Goal: Information Seeking & Learning: Find specific fact

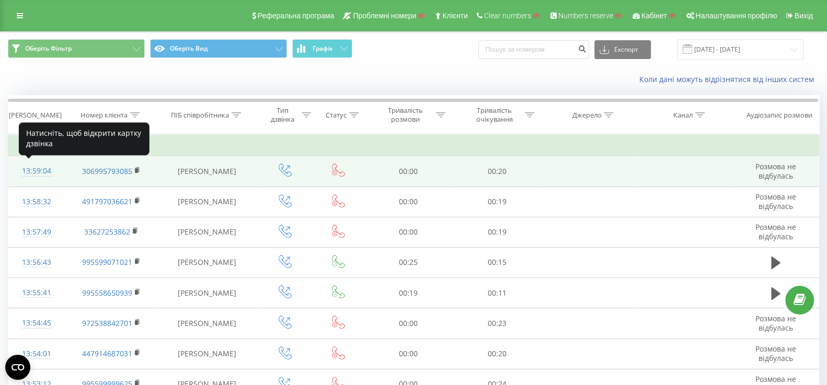
click at [28, 170] on div "13:59:04" at bounding box center [37, 171] width 36 height 20
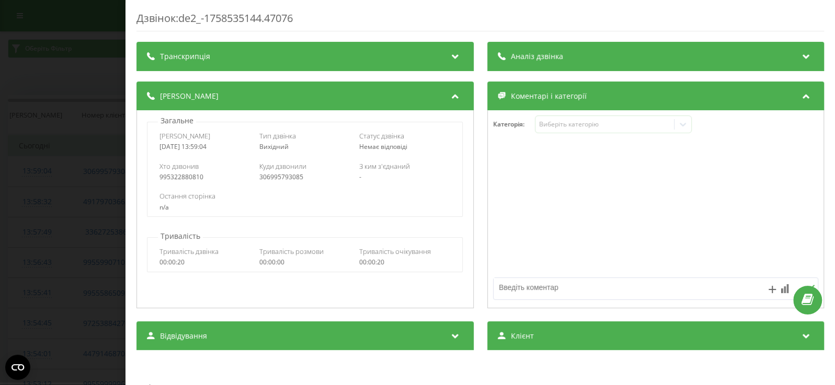
click at [11, 82] on div "Дзвінок : de2_-1758535144.47076 Транскрипція Для AI-аналізу майбутніх дзвінків …" at bounding box center [417, 192] width 835 height 385
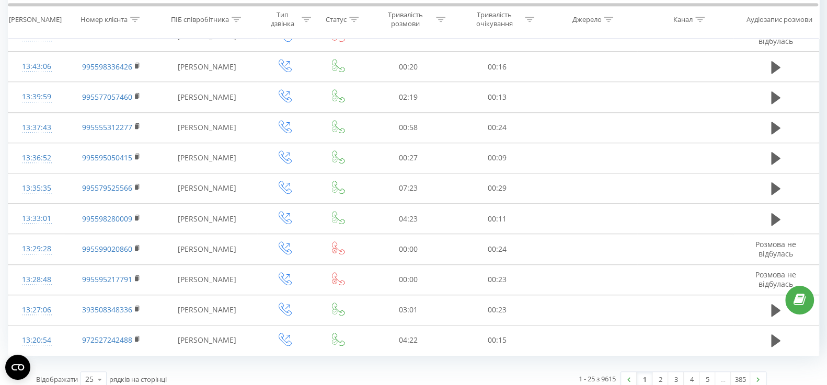
scroll to position [568, 0]
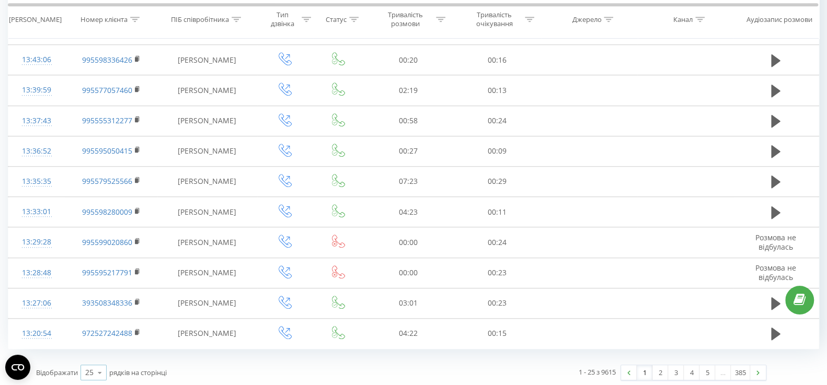
click at [93, 364] on icon at bounding box center [100, 373] width 16 height 20
click at [92, 345] on div "50" at bounding box center [93, 342] width 25 height 15
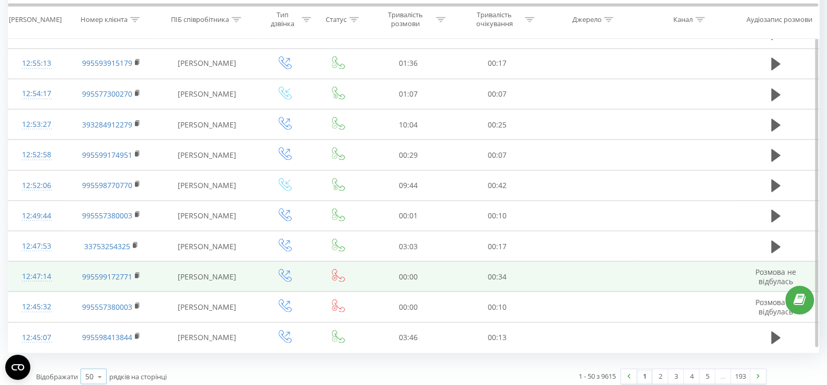
scroll to position [1326, 0]
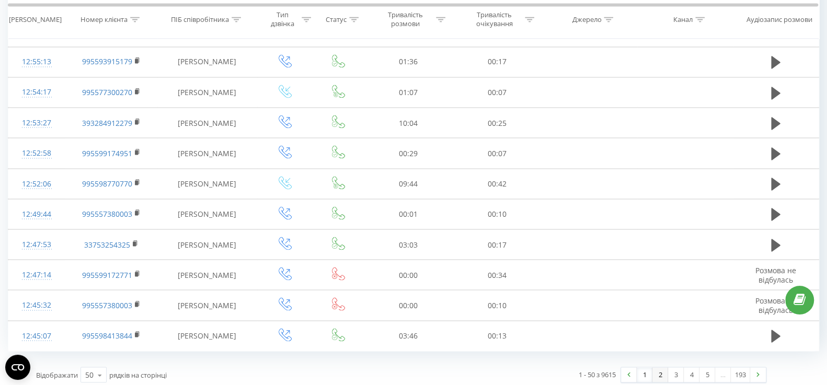
click at [660, 370] on link "2" at bounding box center [660, 374] width 16 height 15
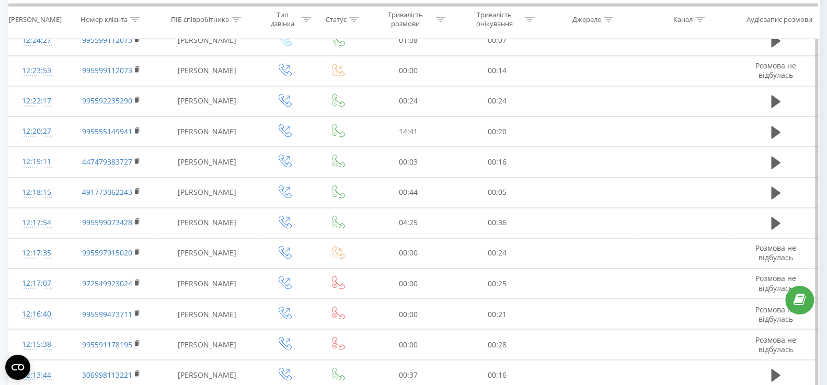
scroll to position [1326, 0]
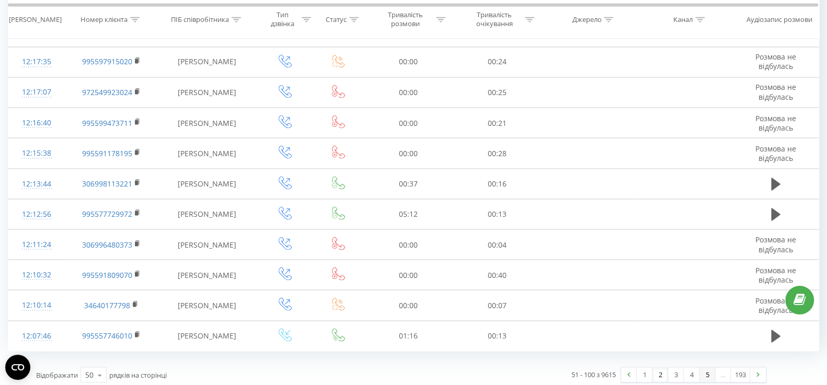
click at [702, 367] on link "5" at bounding box center [707, 374] width 16 height 15
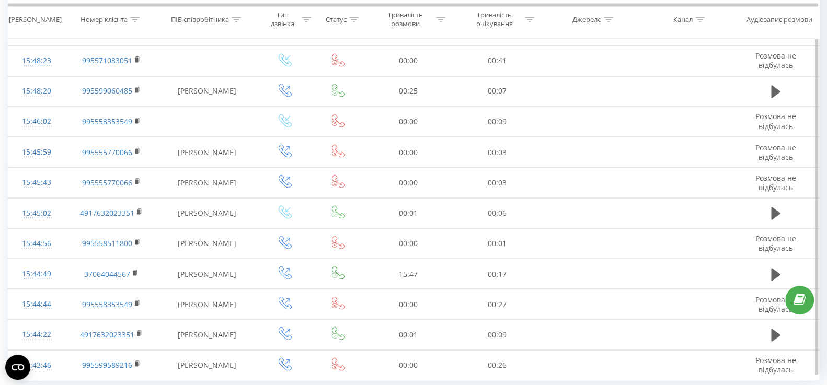
scroll to position [1323, 0]
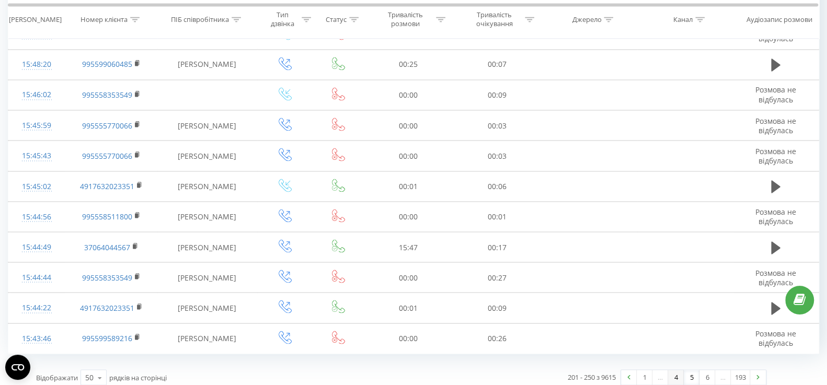
click at [674, 372] on link "4" at bounding box center [676, 377] width 16 height 15
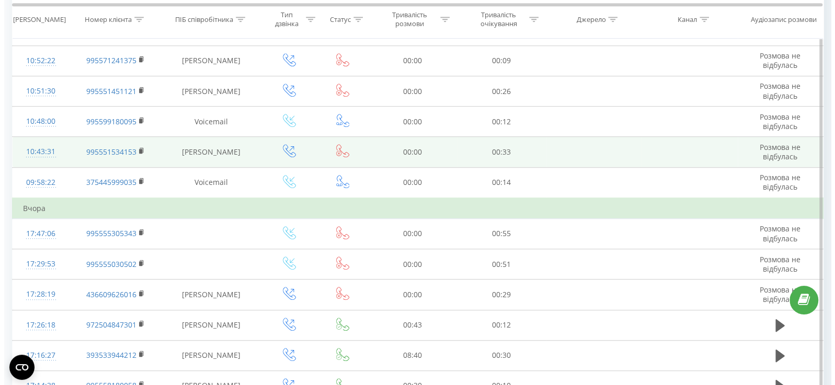
scroll to position [508, 0]
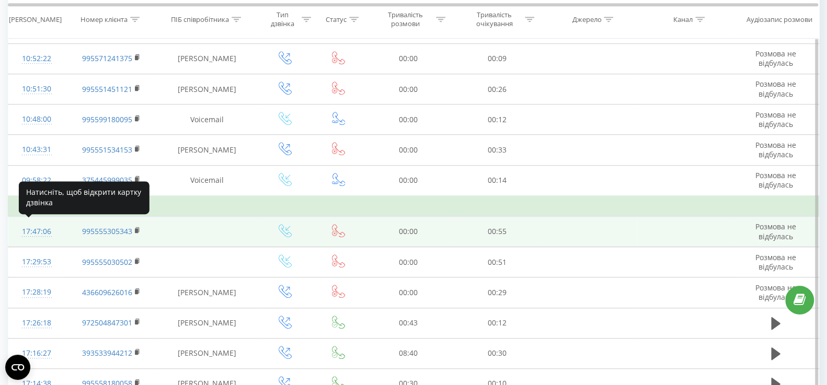
click at [30, 231] on div "17:47:06" at bounding box center [37, 232] width 36 height 20
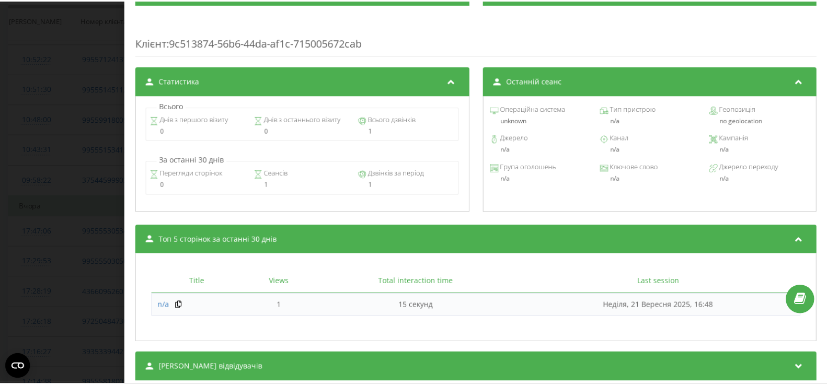
scroll to position [371, 0]
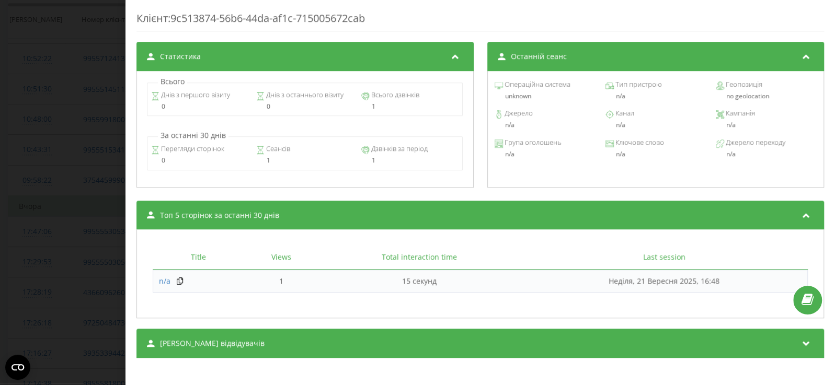
click at [0, 257] on div "Дзвінок : de4_-1758462426.2127349 Транскрипція Для AI-аналізу майбутніх дзвінкі…" at bounding box center [417, 192] width 835 height 385
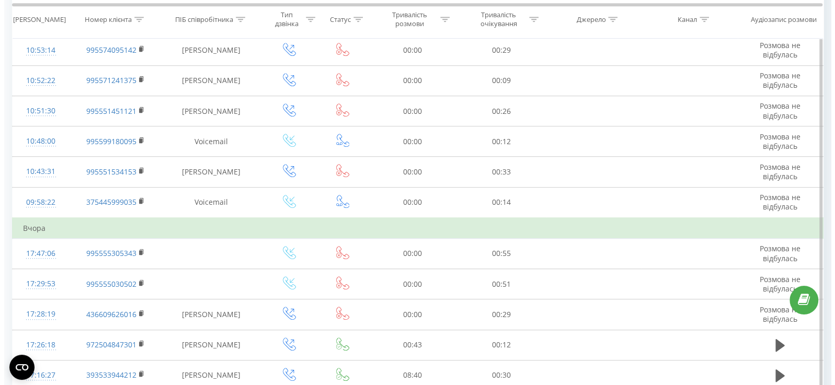
scroll to position [571, 0]
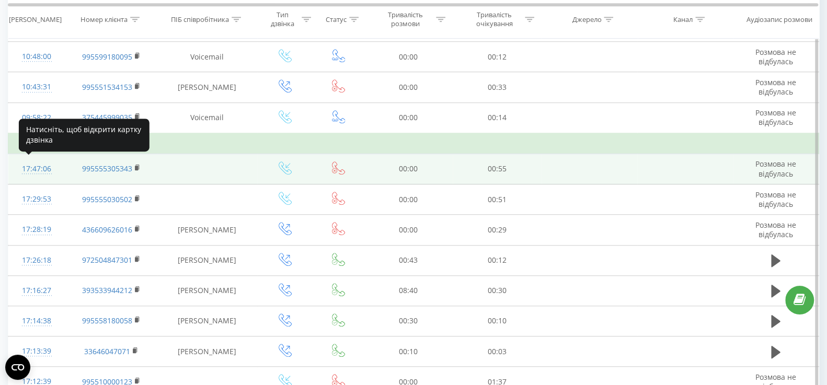
click at [38, 170] on div "17:47:06" at bounding box center [37, 169] width 36 height 20
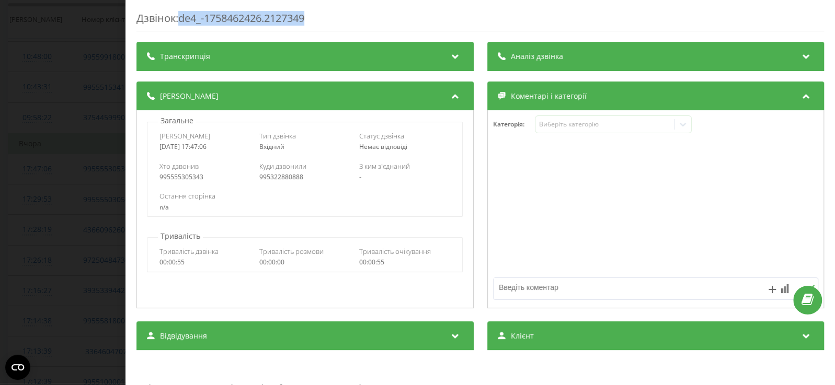
drag, startPoint x: 181, startPoint y: 22, endPoint x: 312, endPoint y: 21, distance: 131.2
click at [312, 21] on div "Дзвінок : de4_-1758462426.2127349" at bounding box center [479, 21] width 687 height 20
copy div "de4_-1758462426.2127349"
